Goal: Browse casually

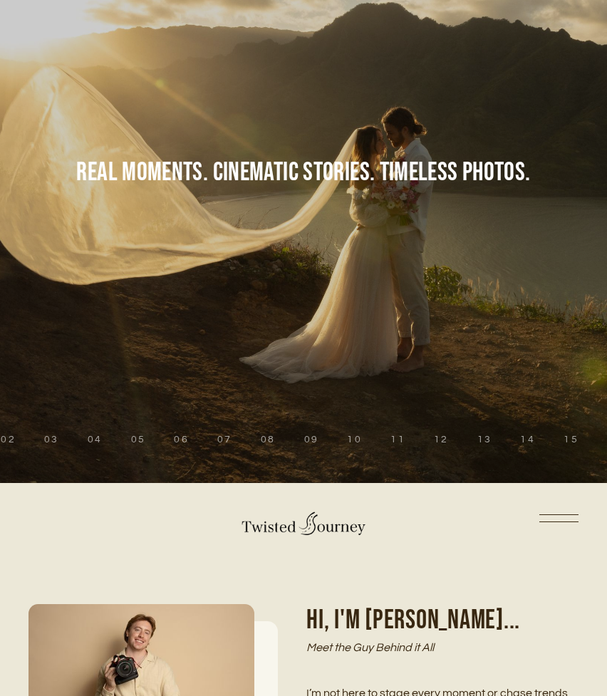
scroll to position [160, 0]
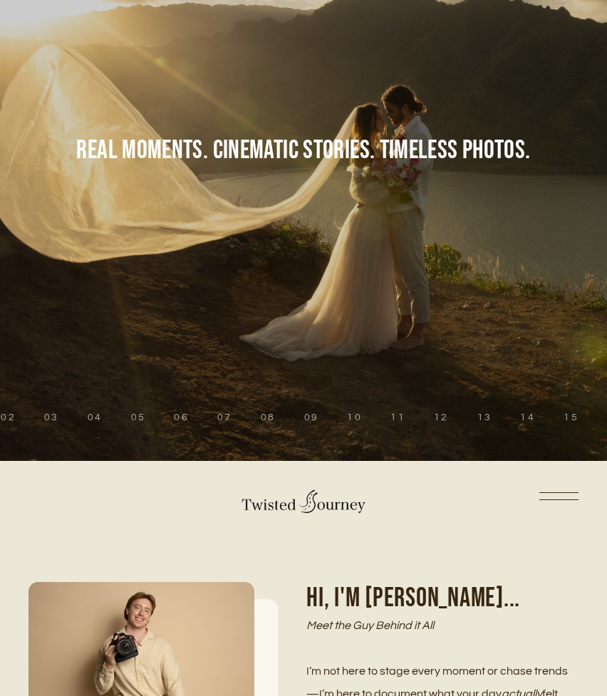
click at [15, 417] on button "02" at bounding box center [8, 417] width 15 height 14
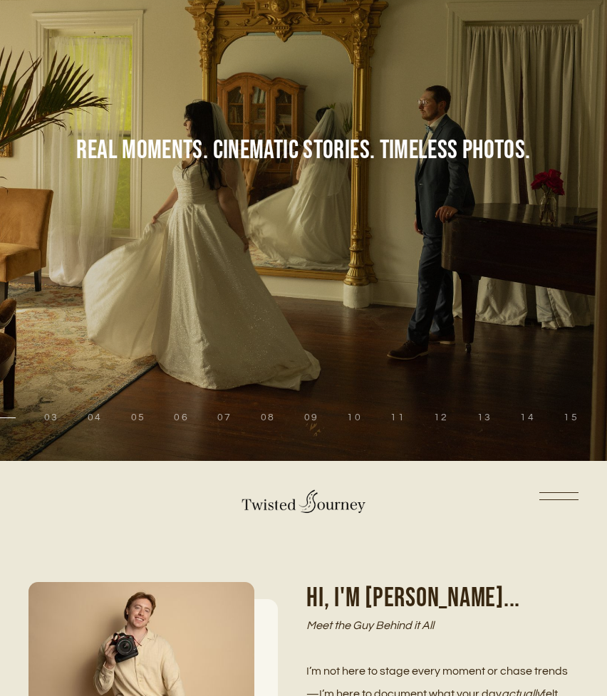
click at [41, 421] on li "03" at bounding box center [51, 417] width 43 height 14
click at [59, 421] on button "03" at bounding box center [51, 417] width 15 height 14
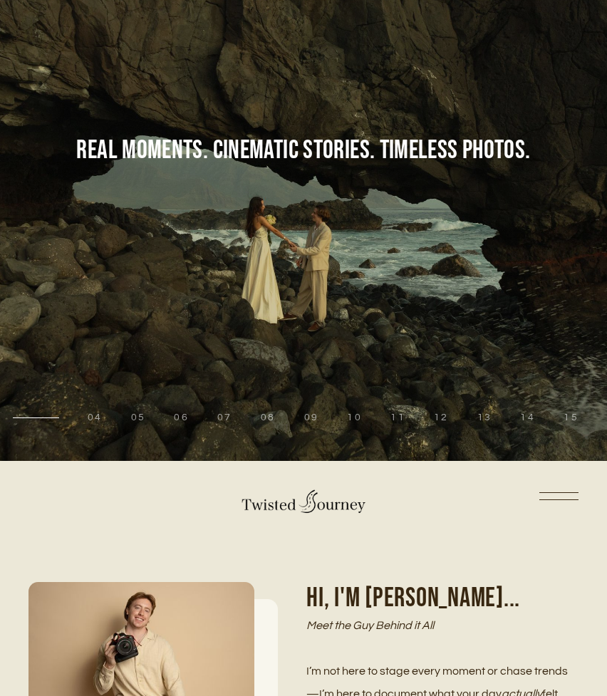
click at [93, 417] on button "04" at bounding box center [95, 417] width 15 height 14
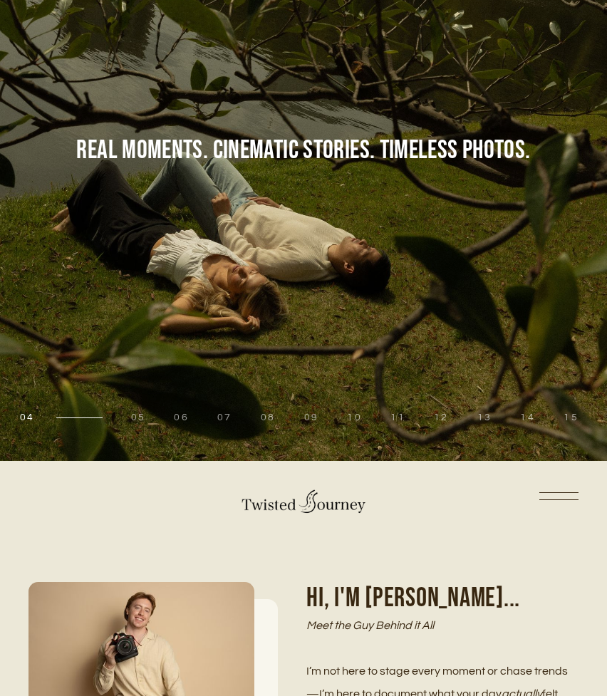
click at [143, 412] on button "05" at bounding box center [138, 417] width 15 height 14
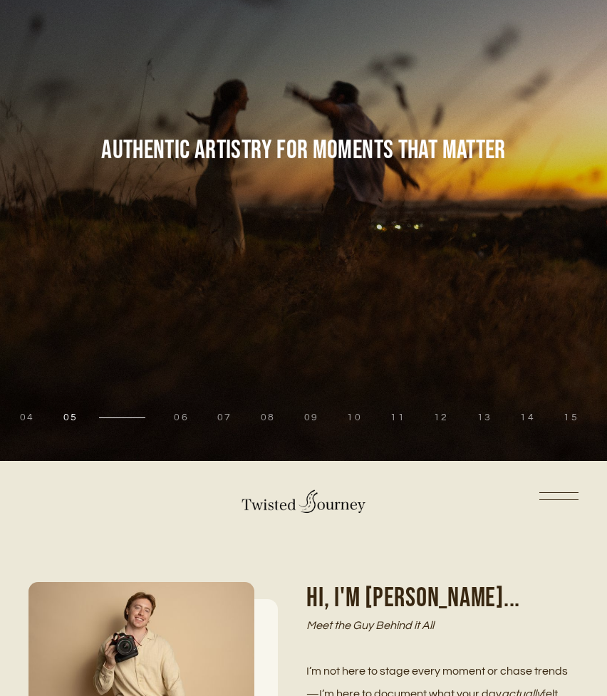
click at [193, 417] on li "06" at bounding box center [181, 417] width 43 height 14
click at [181, 417] on button "06" at bounding box center [181, 417] width 15 height 14
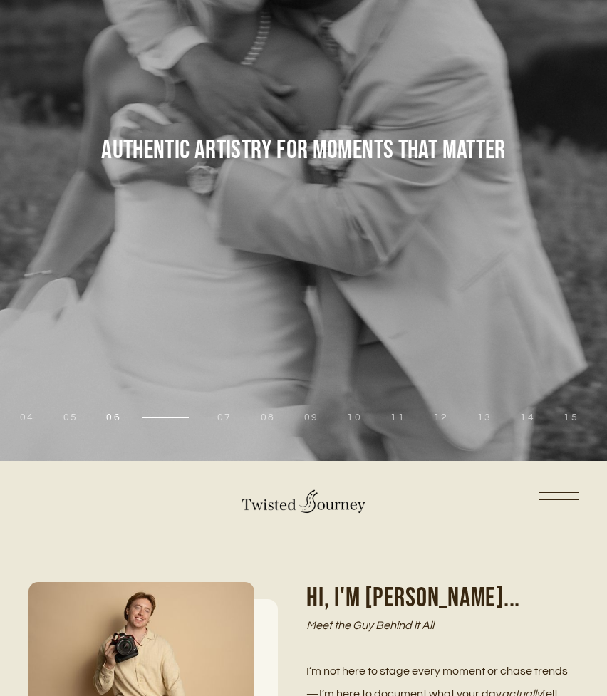
click at [224, 417] on button "07" at bounding box center [224, 417] width 15 height 14
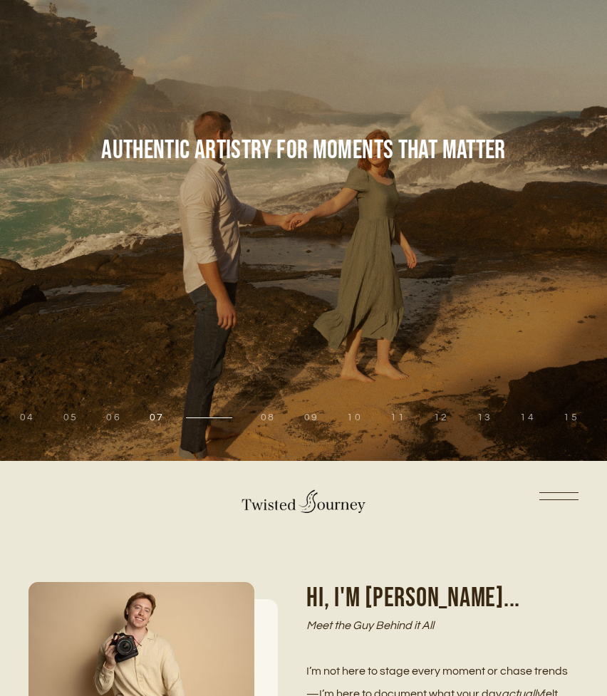
click at [270, 415] on button "08" at bounding box center [268, 417] width 15 height 14
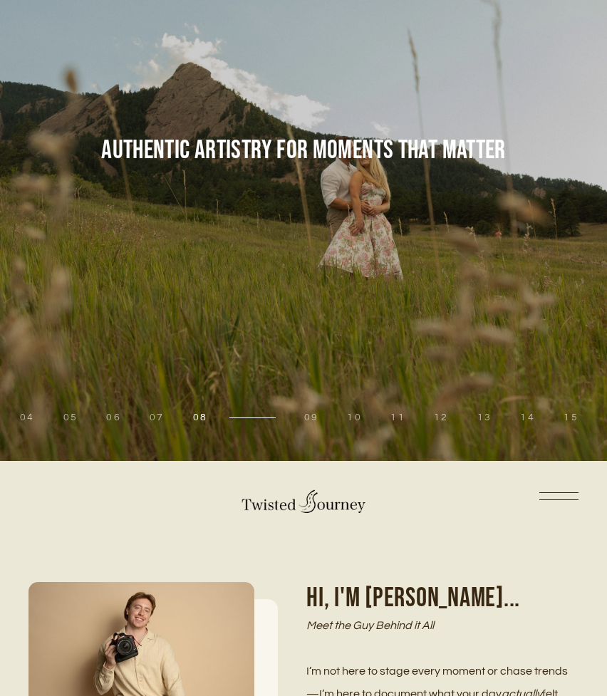
click at [308, 416] on button "09" at bounding box center [311, 417] width 15 height 14
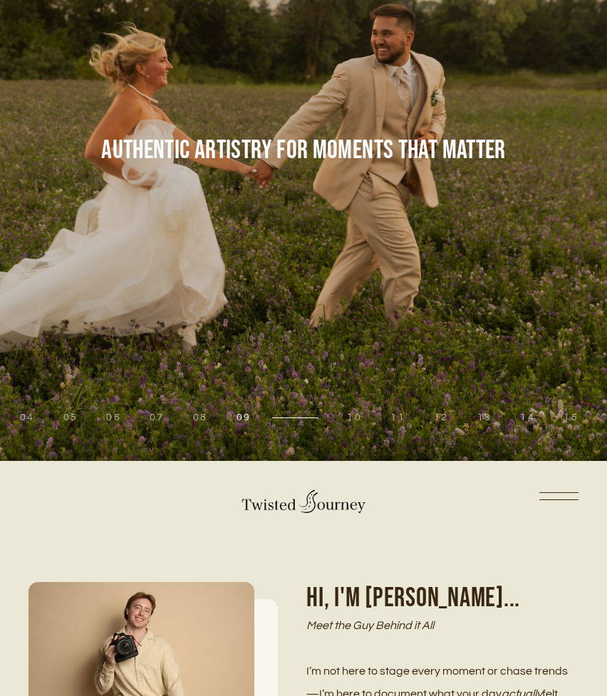
click at [351, 417] on button "10" at bounding box center [354, 417] width 15 height 14
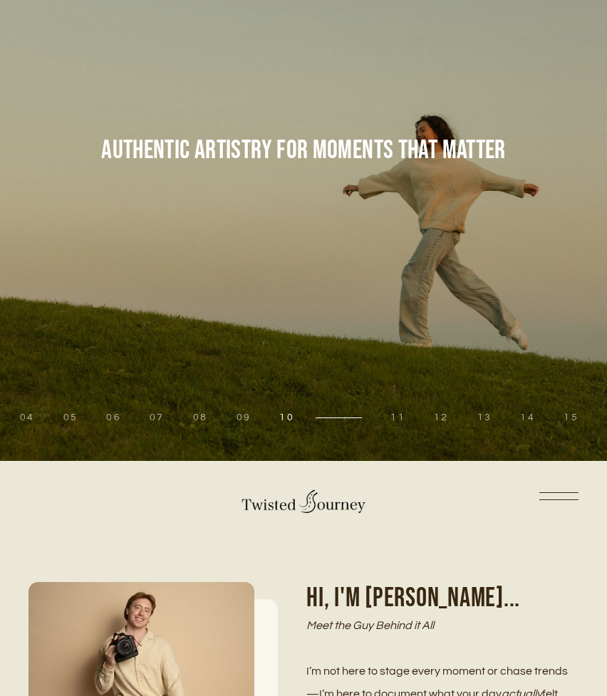
click at [400, 424] on button "11" at bounding box center [397, 417] width 15 height 14
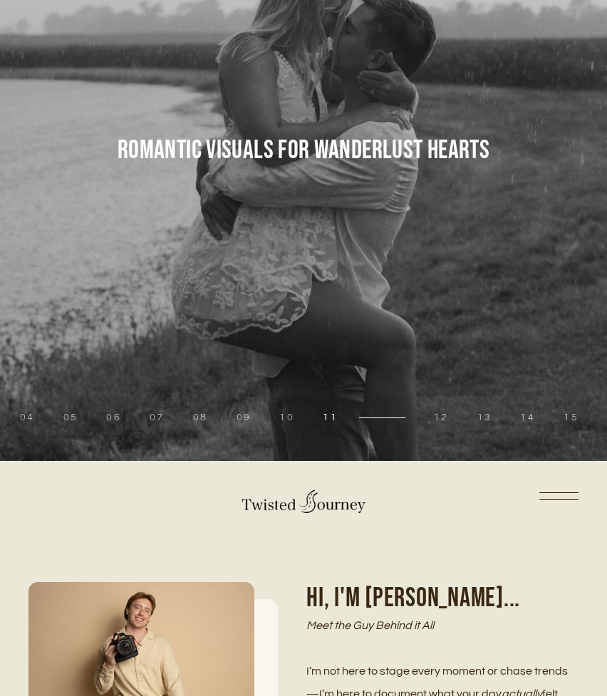
click at [431, 416] on li "12" at bounding box center [441, 417] width 43 height 14
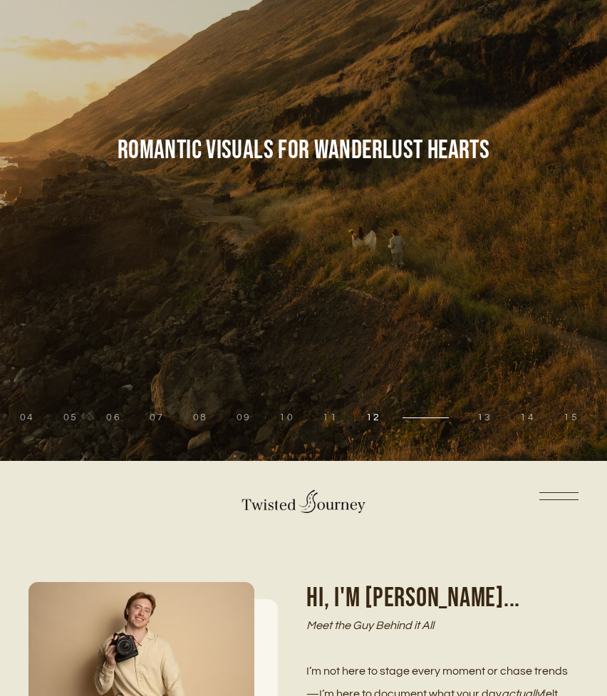
click at [479, 412] on button "13" at bounding box center [484, 417] width 15 height 14
click at [483, 417] on button "13" at bounding box center [484, 417] width 15 height 14
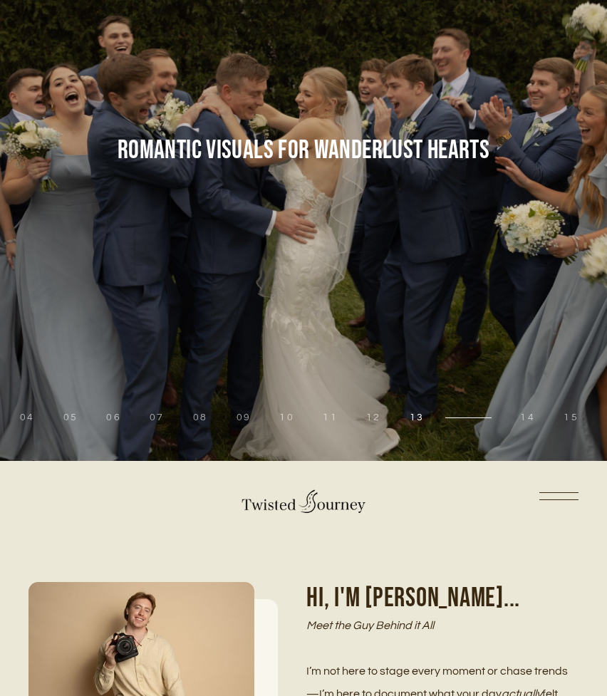
click at [512, 412] on li "14" at bounding box center [527, 417] width 43 height 14
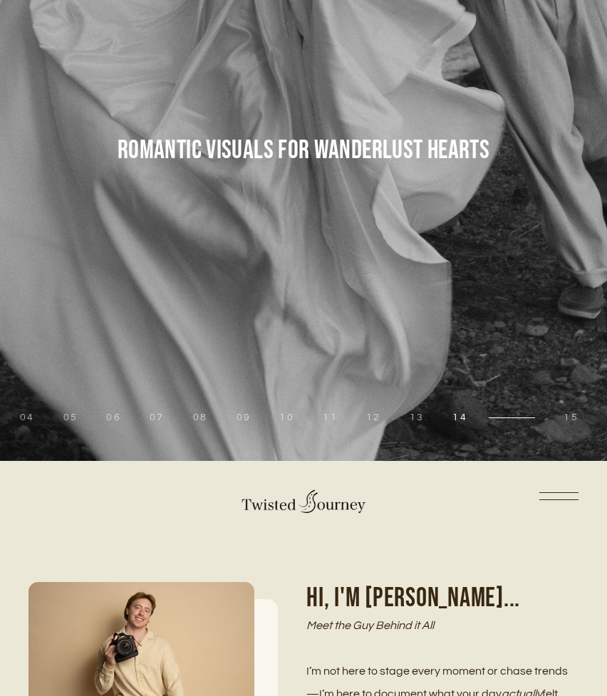
click at [567, 411] on button "15" at bounding box center [571, 417] width 15 height 14
